Goal: Information Seeking & Learning: Learn about a topic

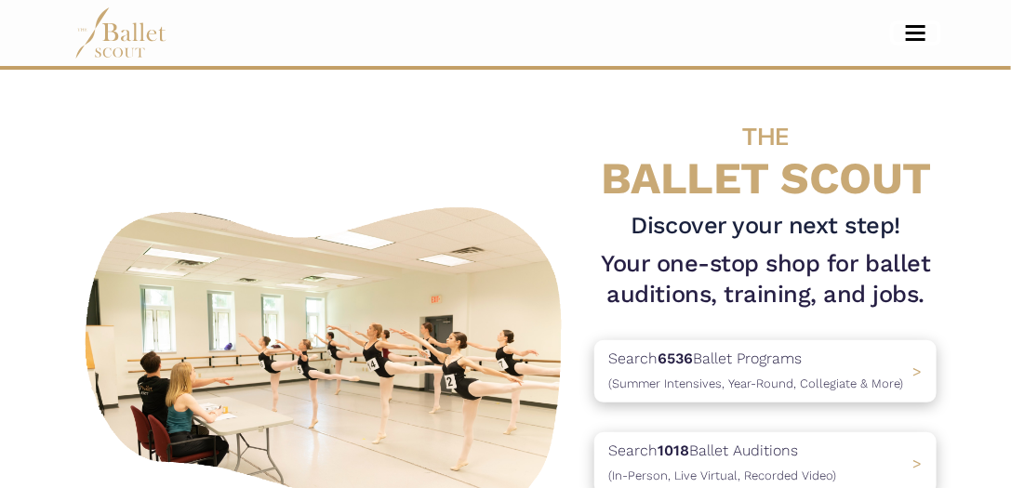
click at [883, 33] on span "Toggle navigation" at bounding box center [916, 33] width 20 height 3
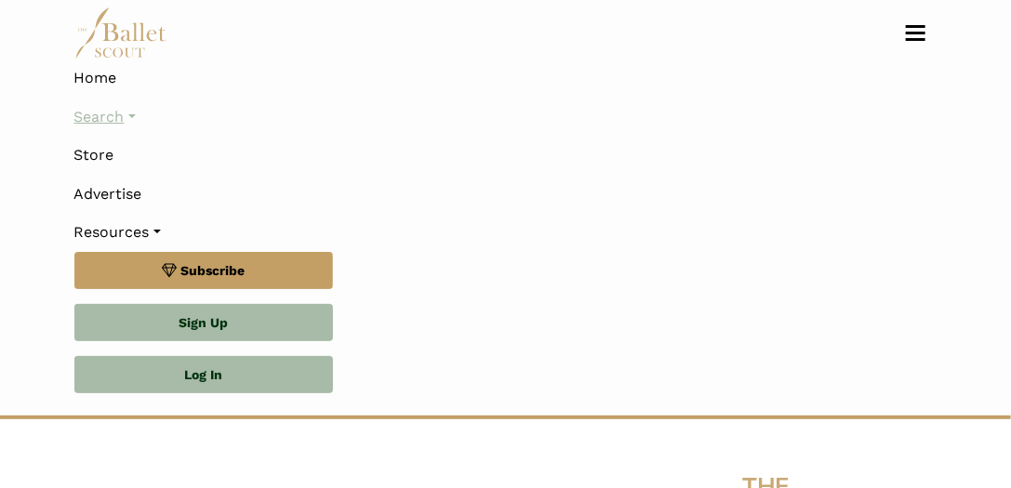
click at [127, 113] on link "Search" at bounding box center [505, 117] width 863 height 39
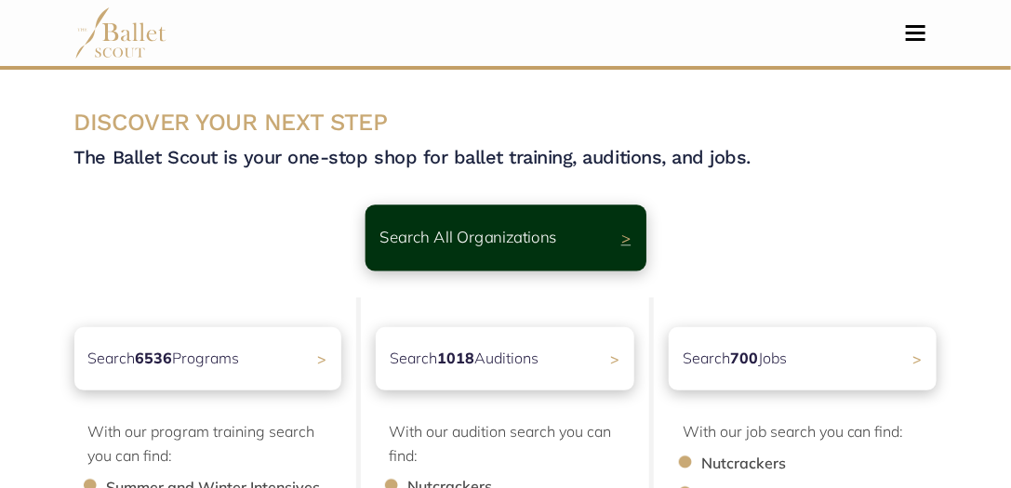
click at [611, 233] on div "Search All Organizations >" at bounding box center [505, 238] width 281 height 66
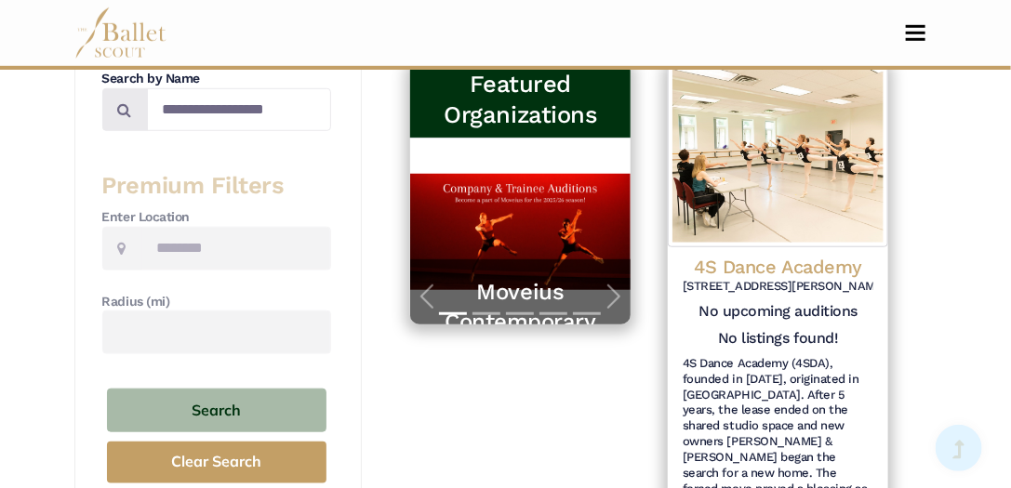
scroll to position [425, 0]
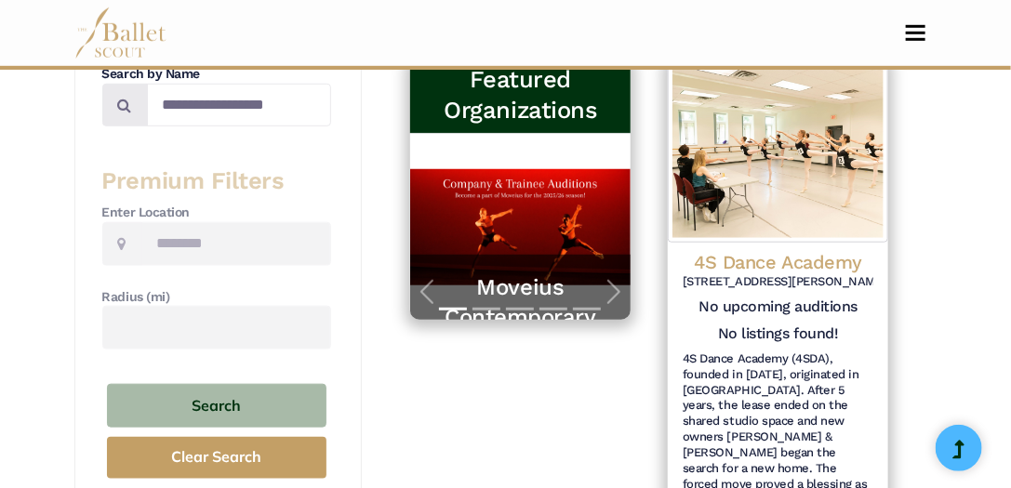
click at [128, 241] on span at bounding box center [122, 244] width 40 height 44
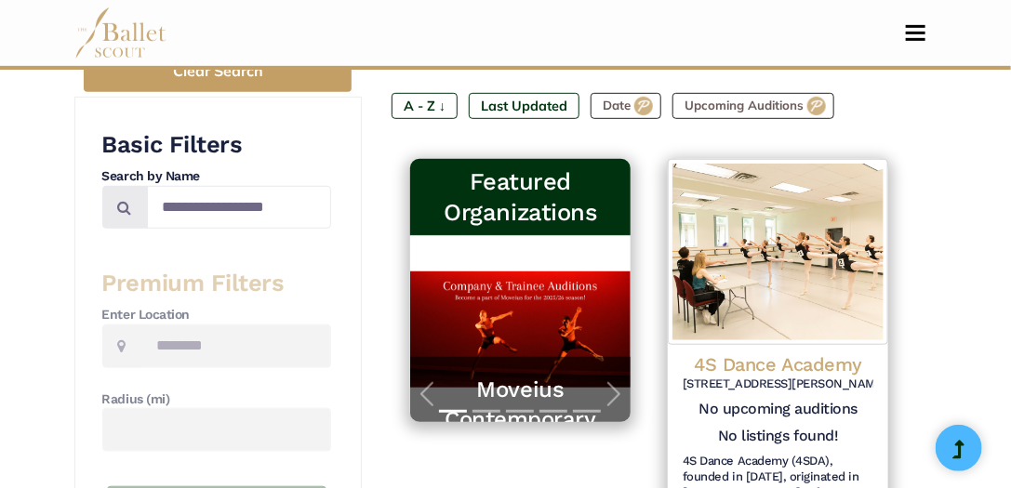
scroll to position [318, 0]
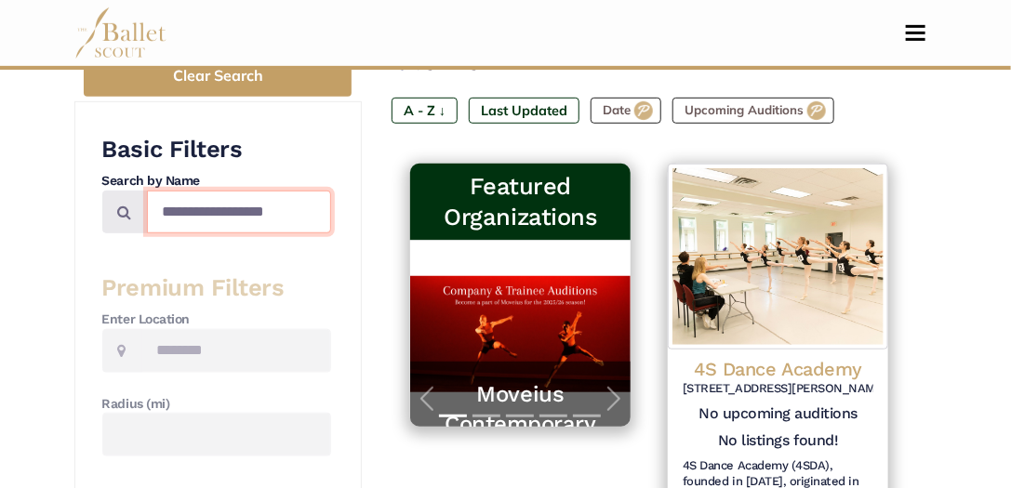
click at [176, 207] on input "Search by names..." at bounding box center [239, 213] width 184 height 44
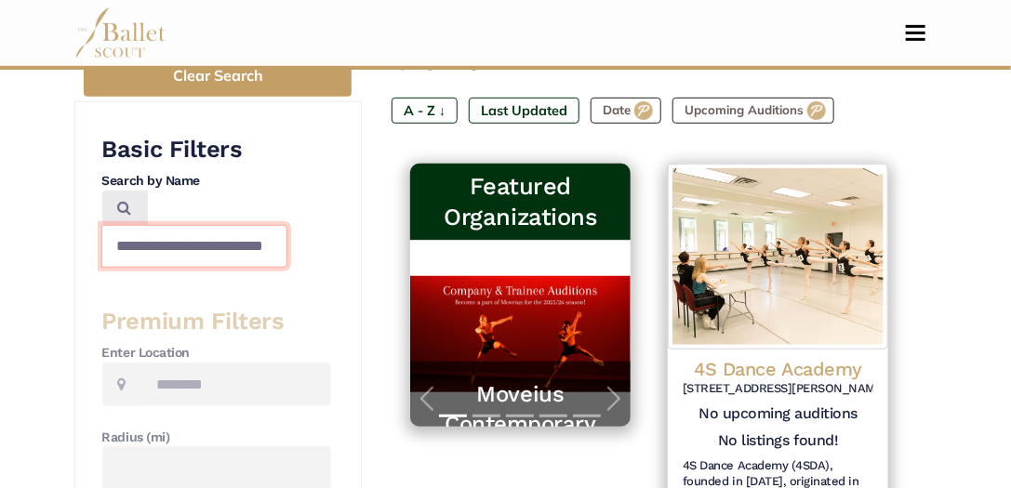
scroll to position [0, 22]
type input "**********"
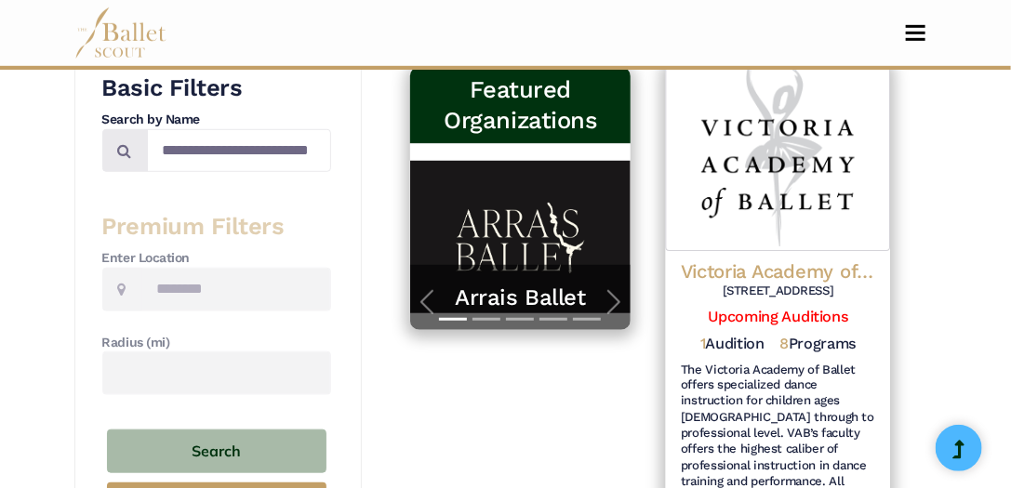
scroll to position [372, 0]
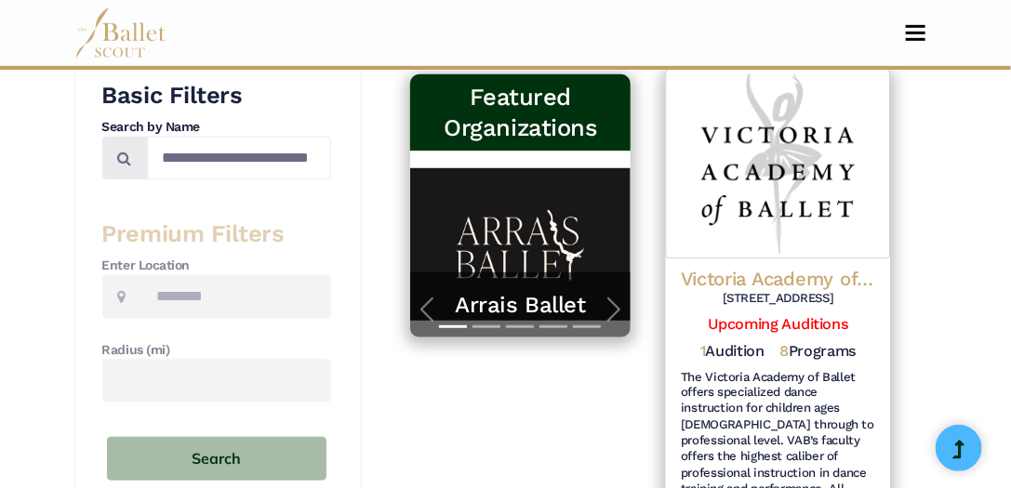
click at [759, 201] on img at bounding box center [778, 164] width 225 height 190
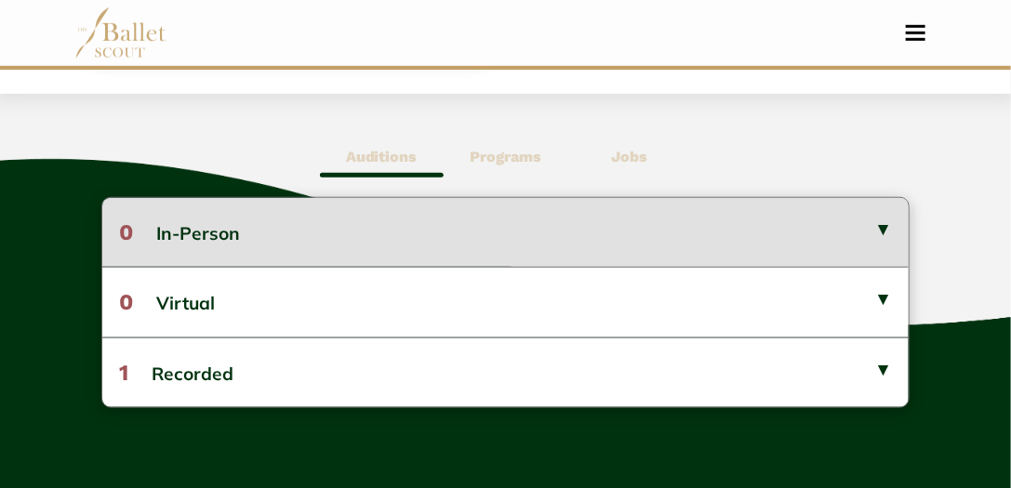
scroll to position [478, 0]
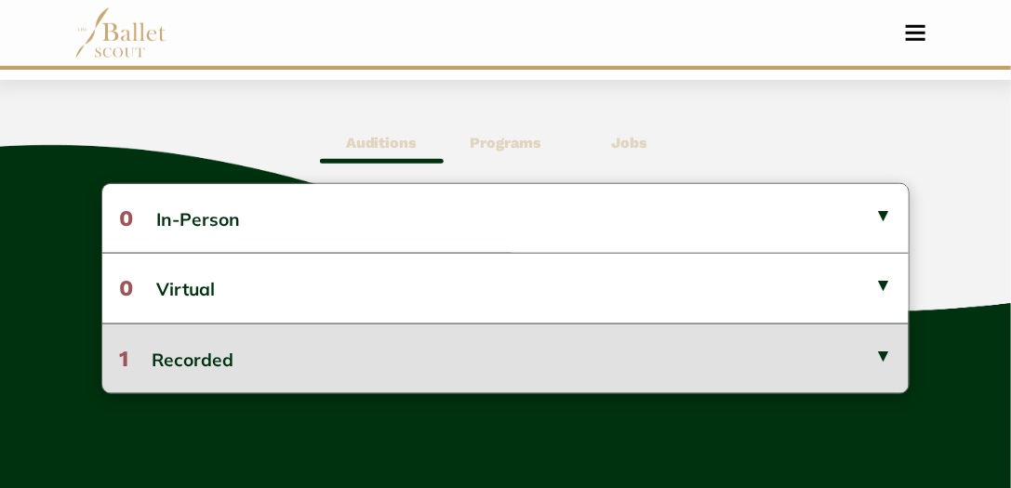
click at [884, 353] on button "1 Recorded" at bounding box center [505, 359] width 807 height 70
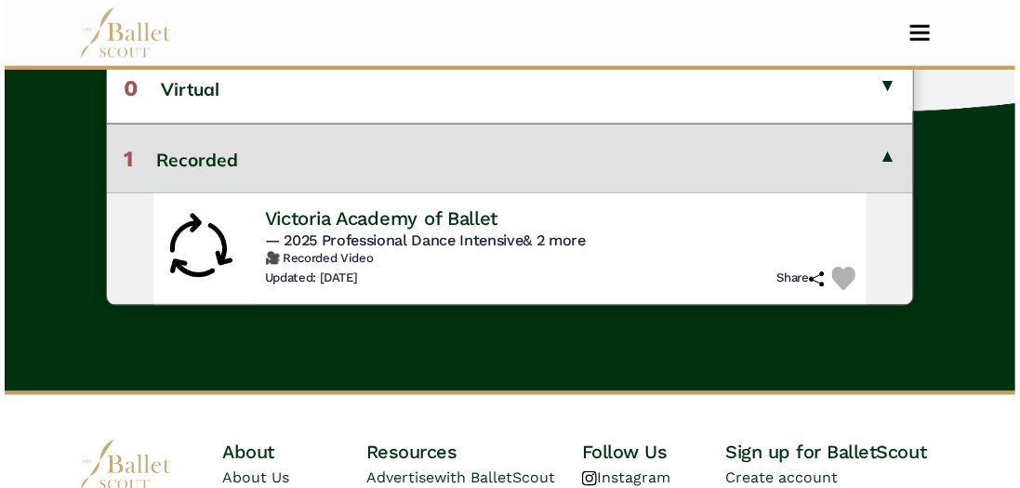
scroll to position [690, 0]
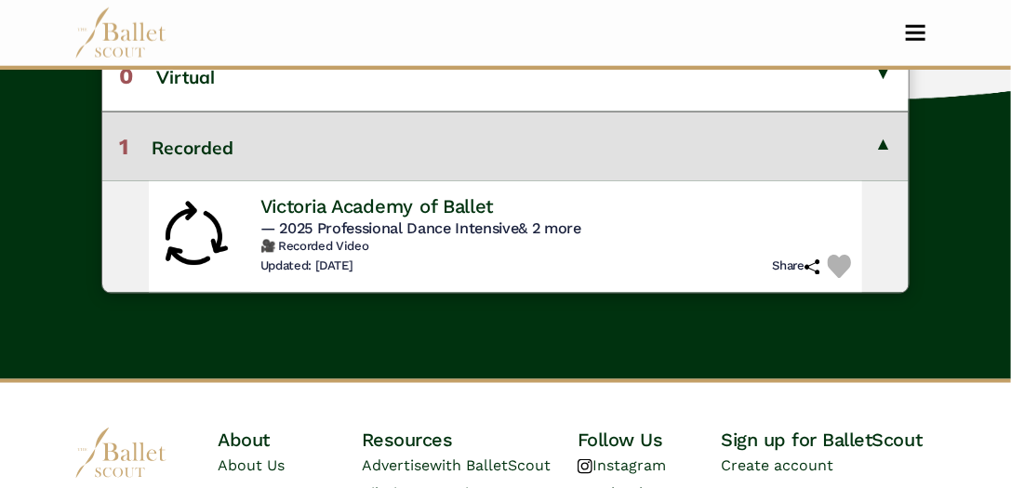
click at [485, 234] on span "— 2025 Professional Dance Intensive & 2 more" at bounding box center [420, 229] width 321 height 18
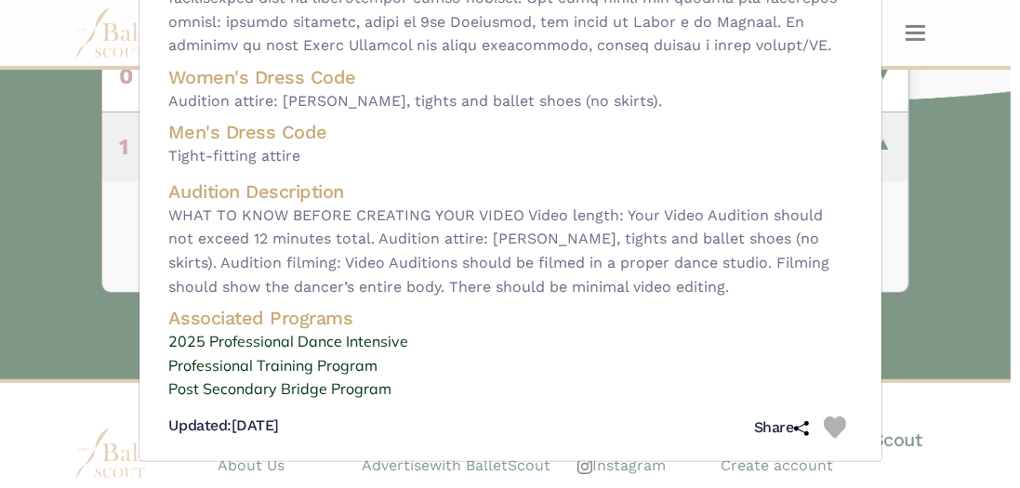
scroll to position [733, 0]
click at [360, 393] on link "Post Secondary Bridge Program" at bounding box center [510, 390] width 683 height 24
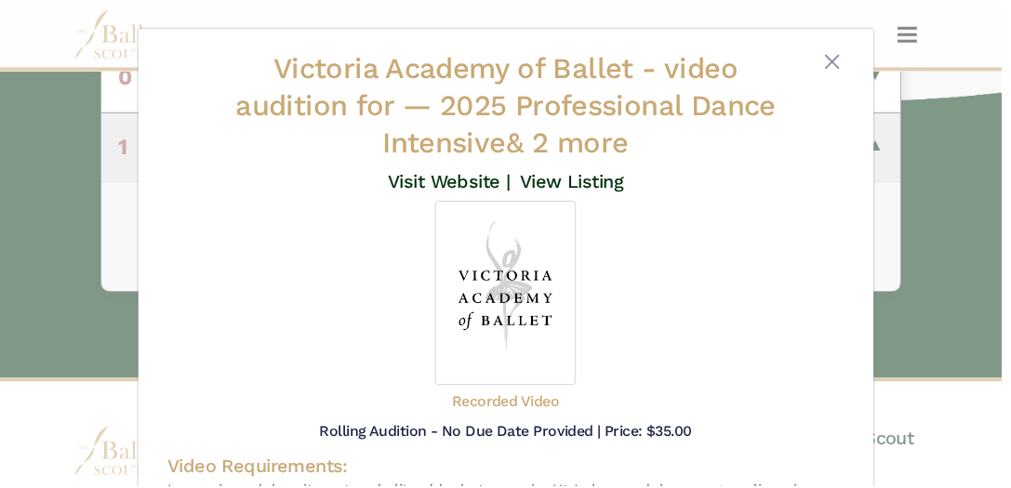
scroll to position [0, 0]
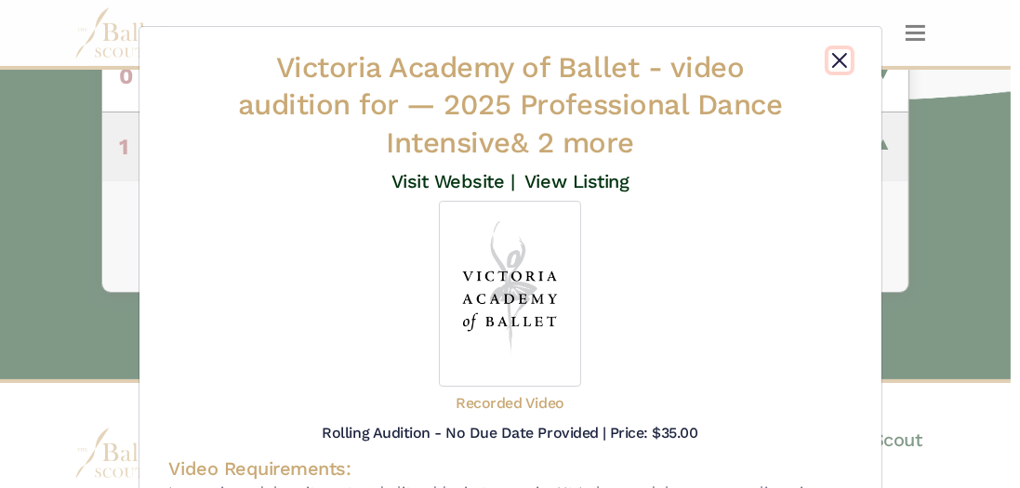
click at [838, 52] on button "Close" at bounding box center [840, 60] width 22 height 22
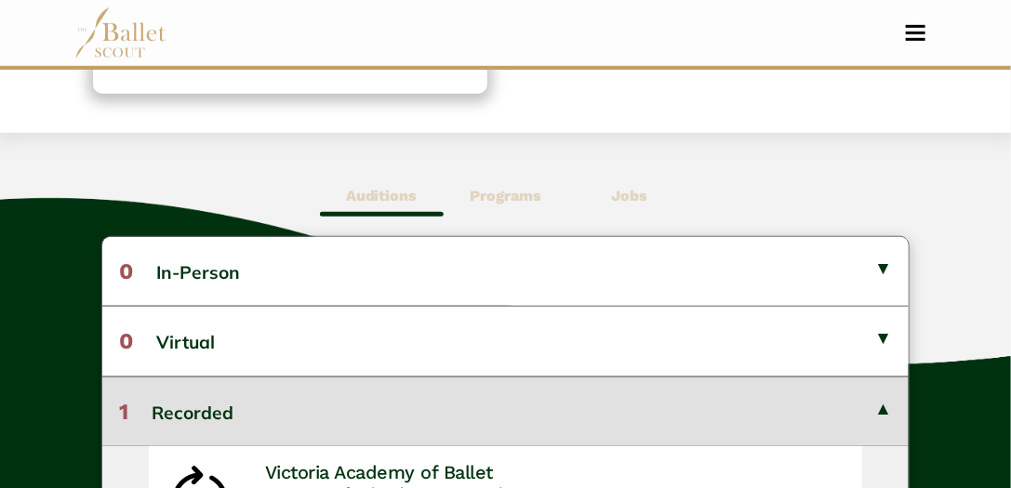
scroll to position [425, 0]
click at [519, 202] on b "Programs" at bounding box center [506, 196] width 72 height 18
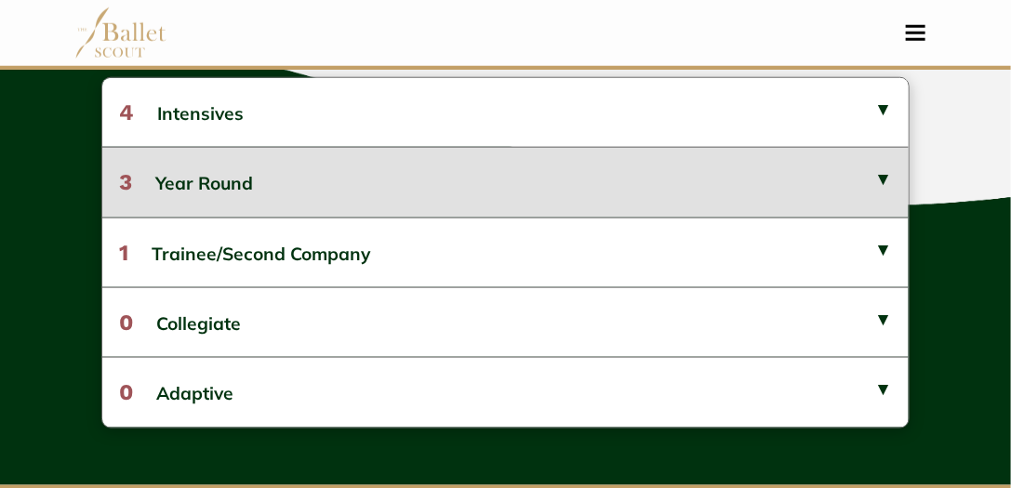
scroll to position [584, 0]
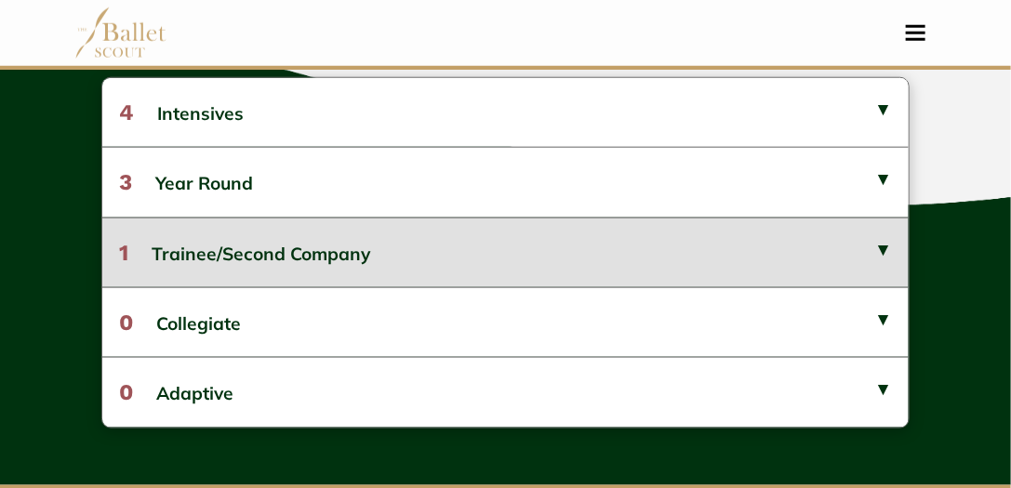
click at [620, 246] on button "1 Trainee/Second Company" at bounding box center [505, 253] width 807 height 70
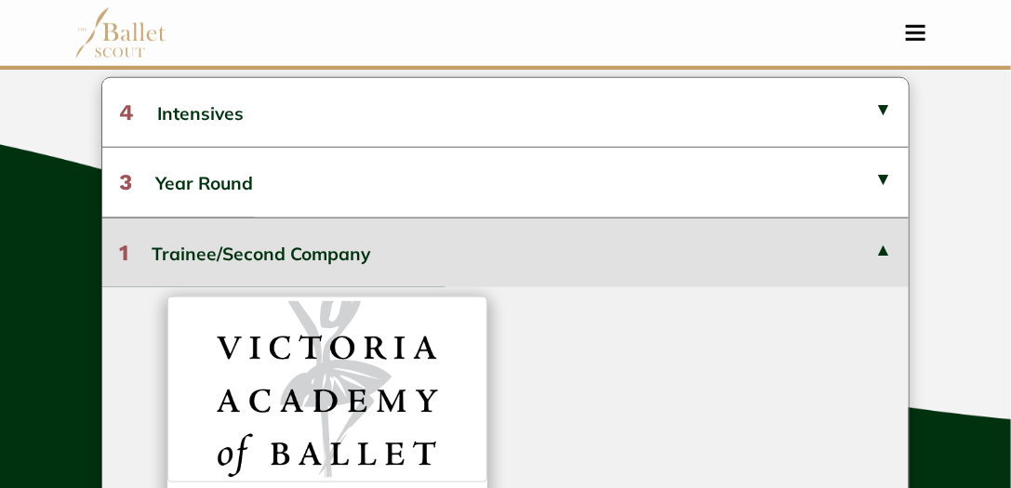
click at [889, 249] on button "1 Trainee/Second Company" at bounding box center [505, 253] width 807 height 70
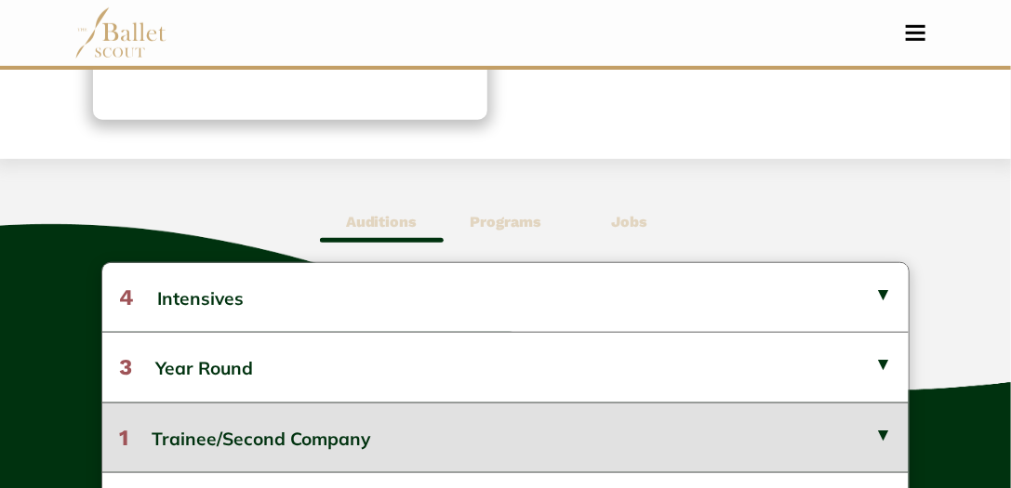
scroll to position [372, 0]
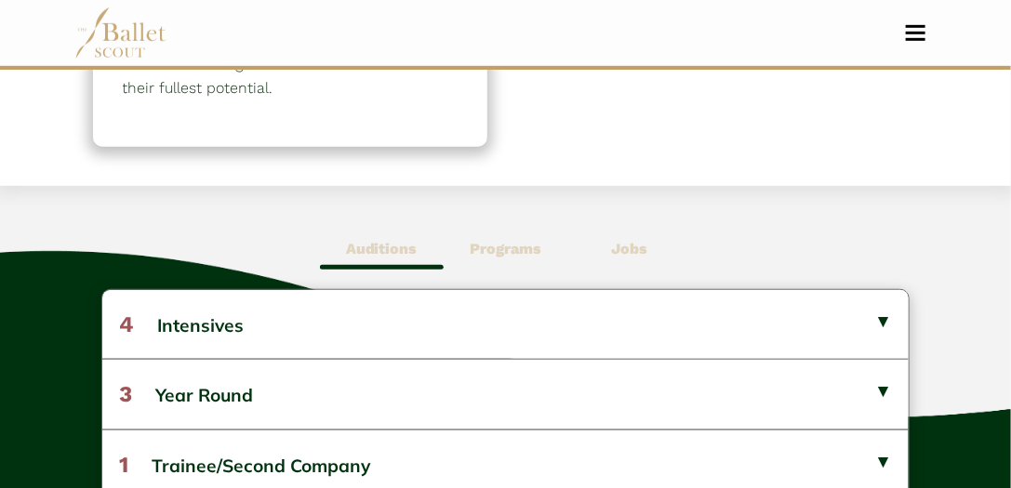
click at [641, 251] on b "Jobs" at bounding box center [629, 249] width 36 height 18
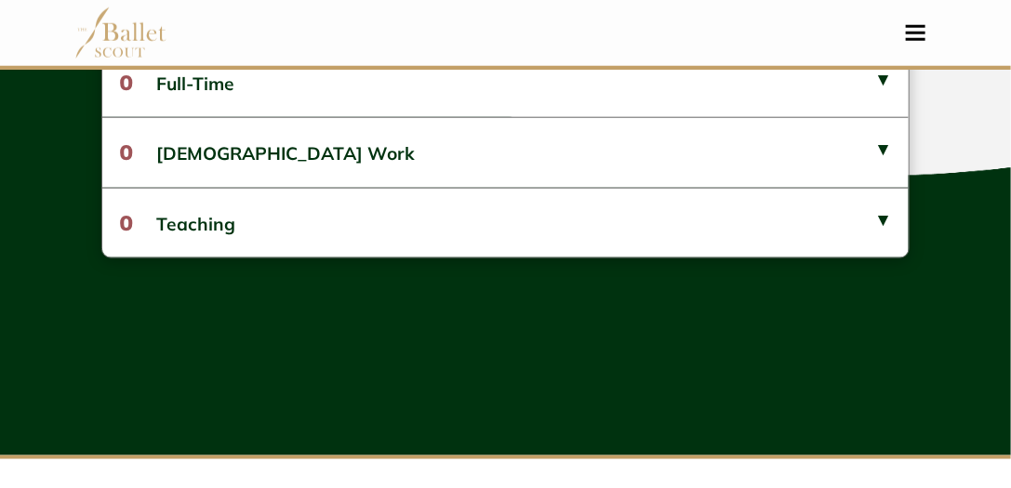
scroll to position [637, 0]
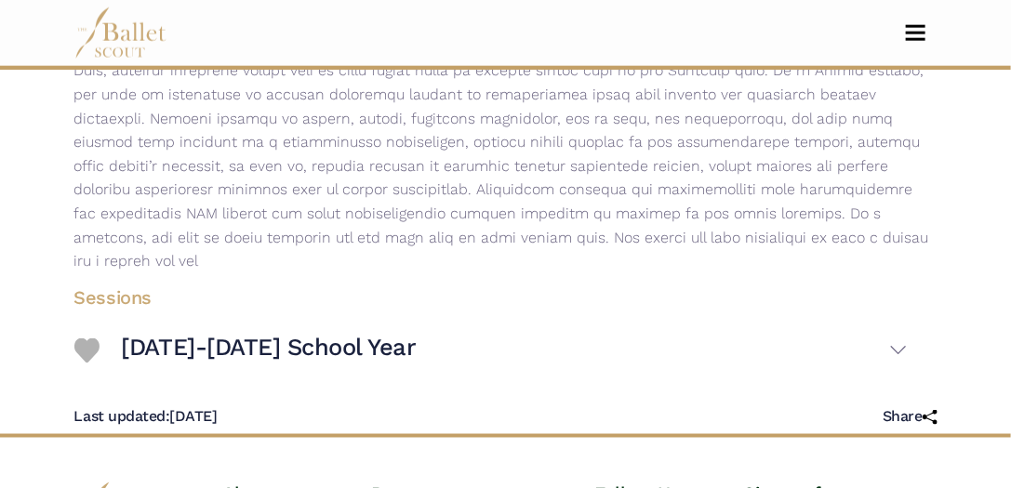
scroll to position [734, 0]
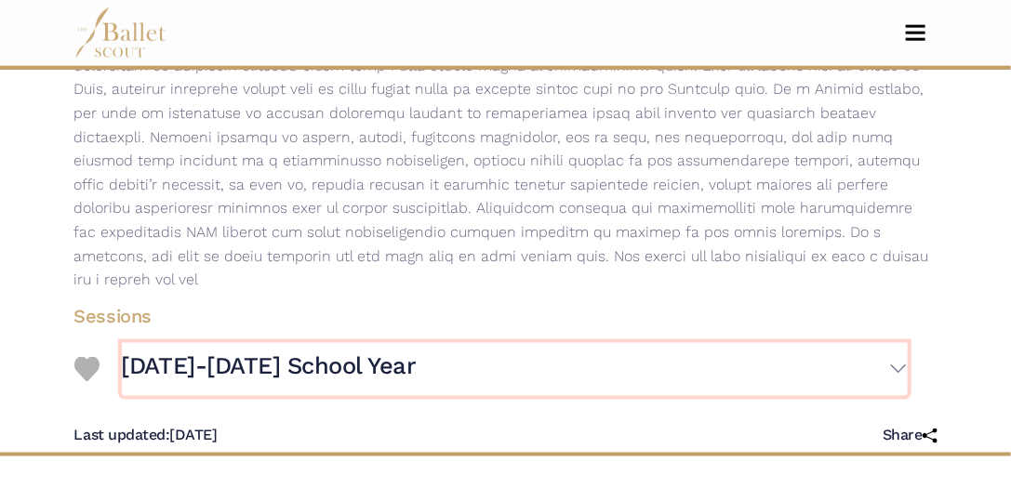
click at [902, 343] on button "[DATE]-[DATE] School Year" at bounding box center [515, 369] width 786 height 53
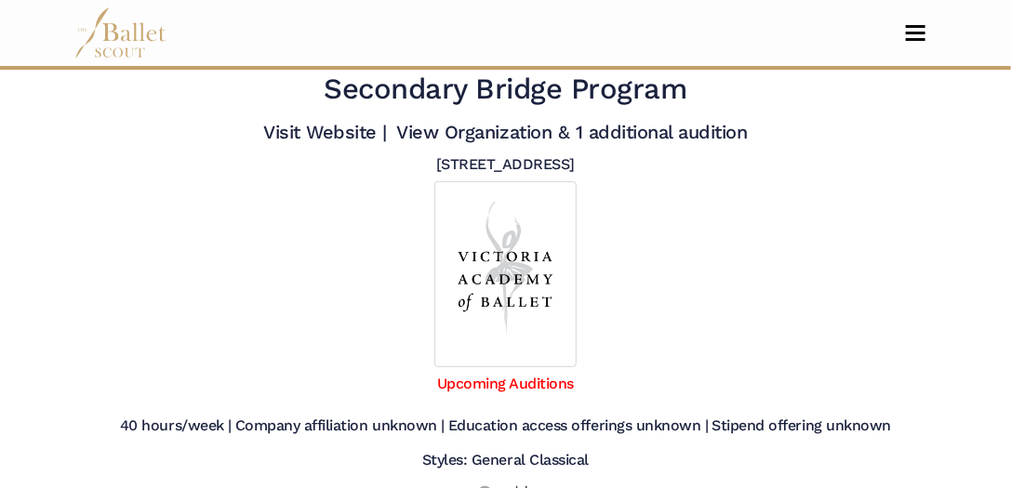
scroll to position [0, 0]
